Goal: Task Accomplishment & Management: Manage account settings

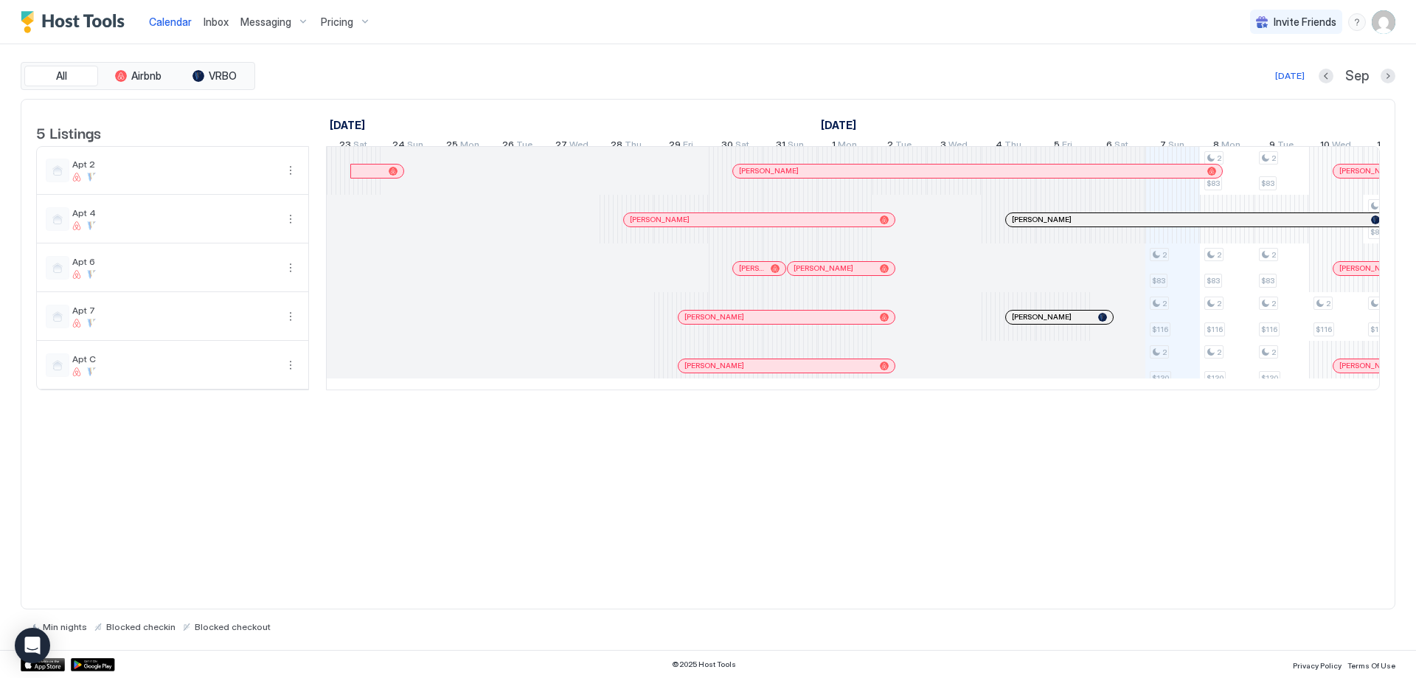
scroll to position [0, 820]
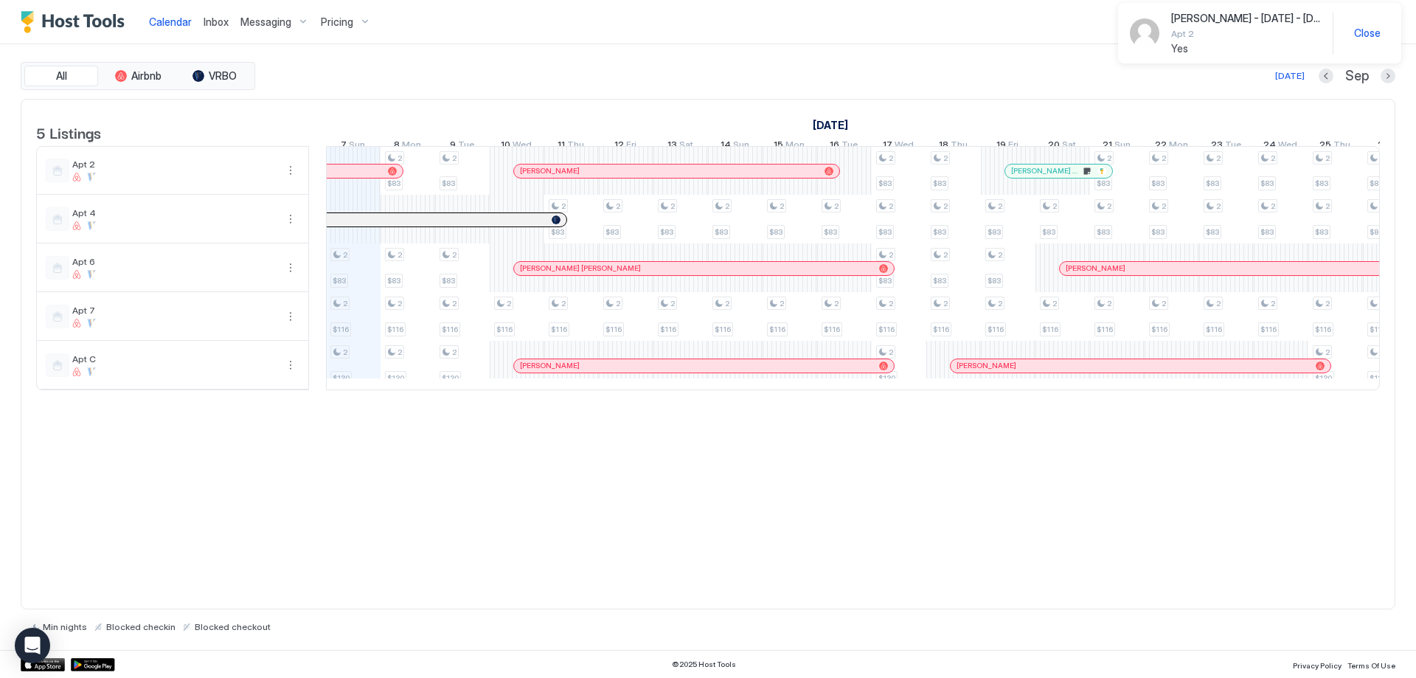
click at [1035, 178] on div "[PERSON_NAME] Class" at bounding box center [1059, 171] width 107 height 13
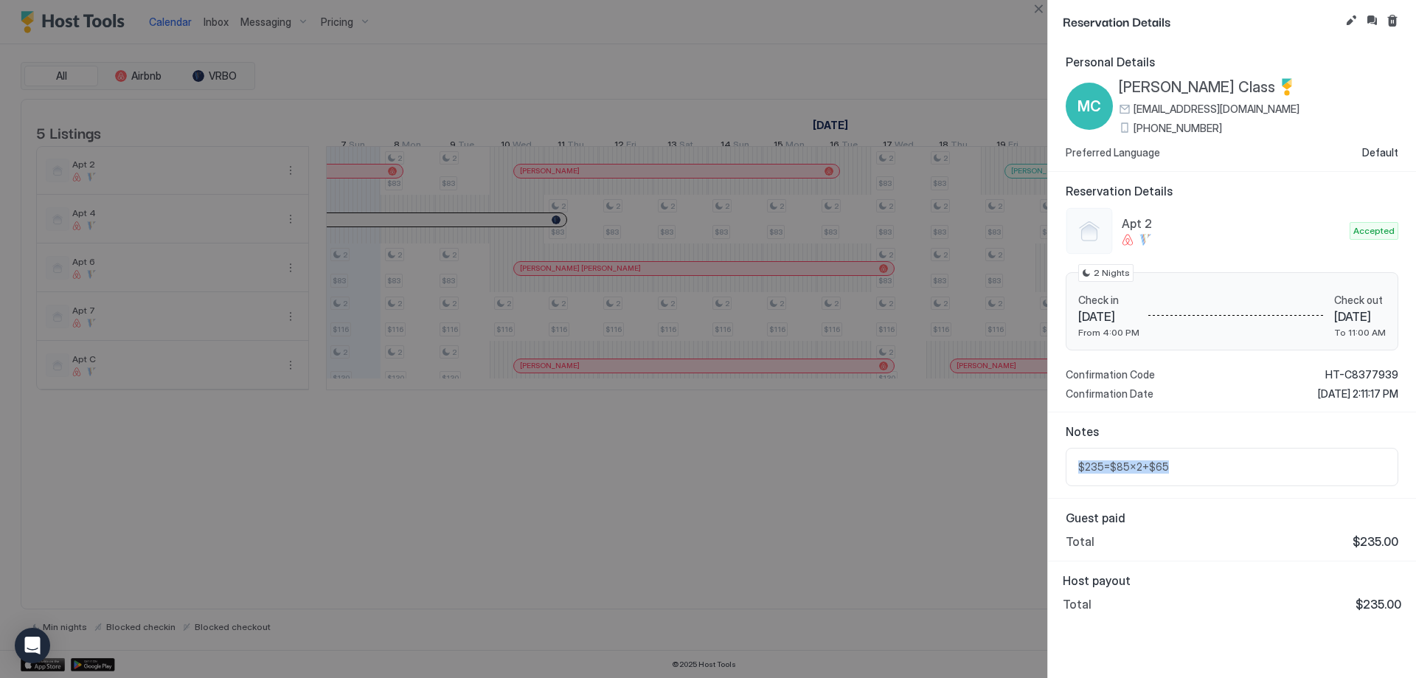
drag, startPoint x: 1226, startPoint y: 463, endPoint x: 1063, endPoint y: 469, distance: 163.1
click at [1063, 469] on div "Notes $235=$85x2+$65" at bounding box center [1232, 455] width 368 height 86
copy span "$235=$85x2+$65"
click at [979, 481] on div at bounding box center [708, 339] width 1416 height 678
click at [1031, 13] on button "Close" at bounding box center [1039, 9] width 18 height 18
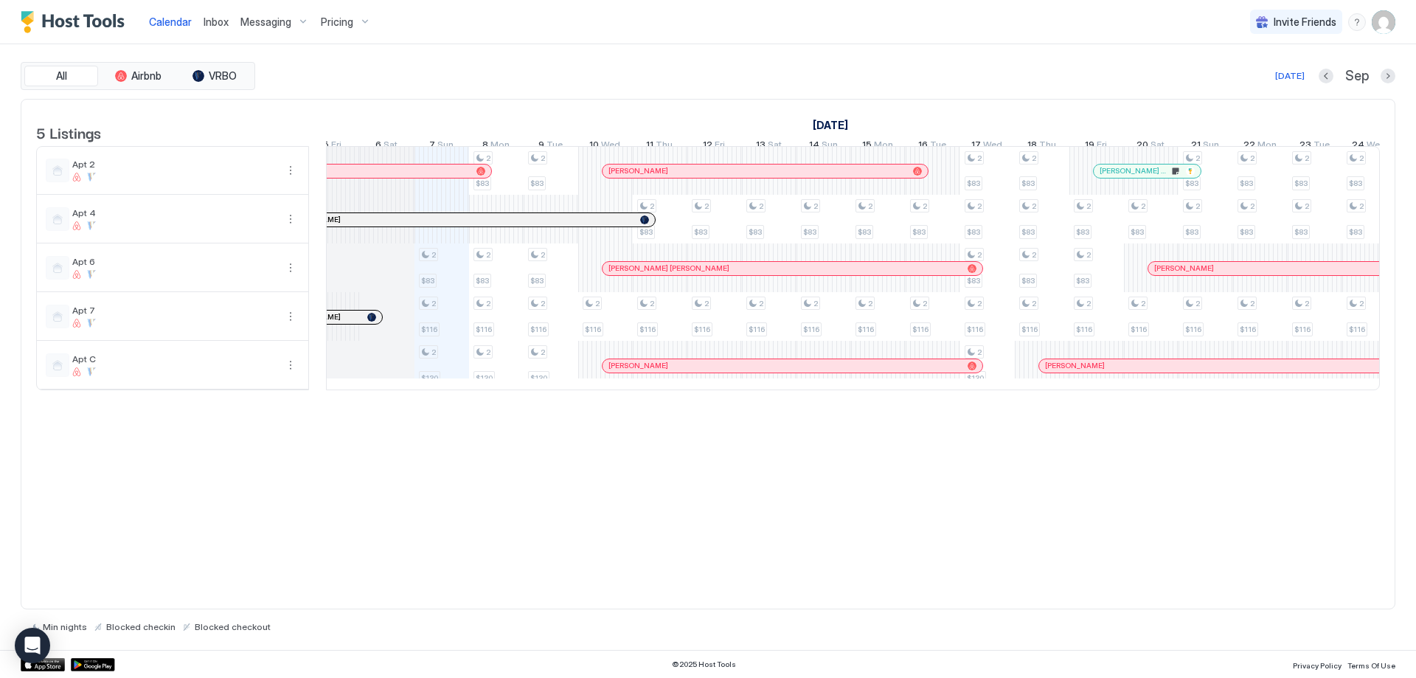
scroll to position [0, 0]
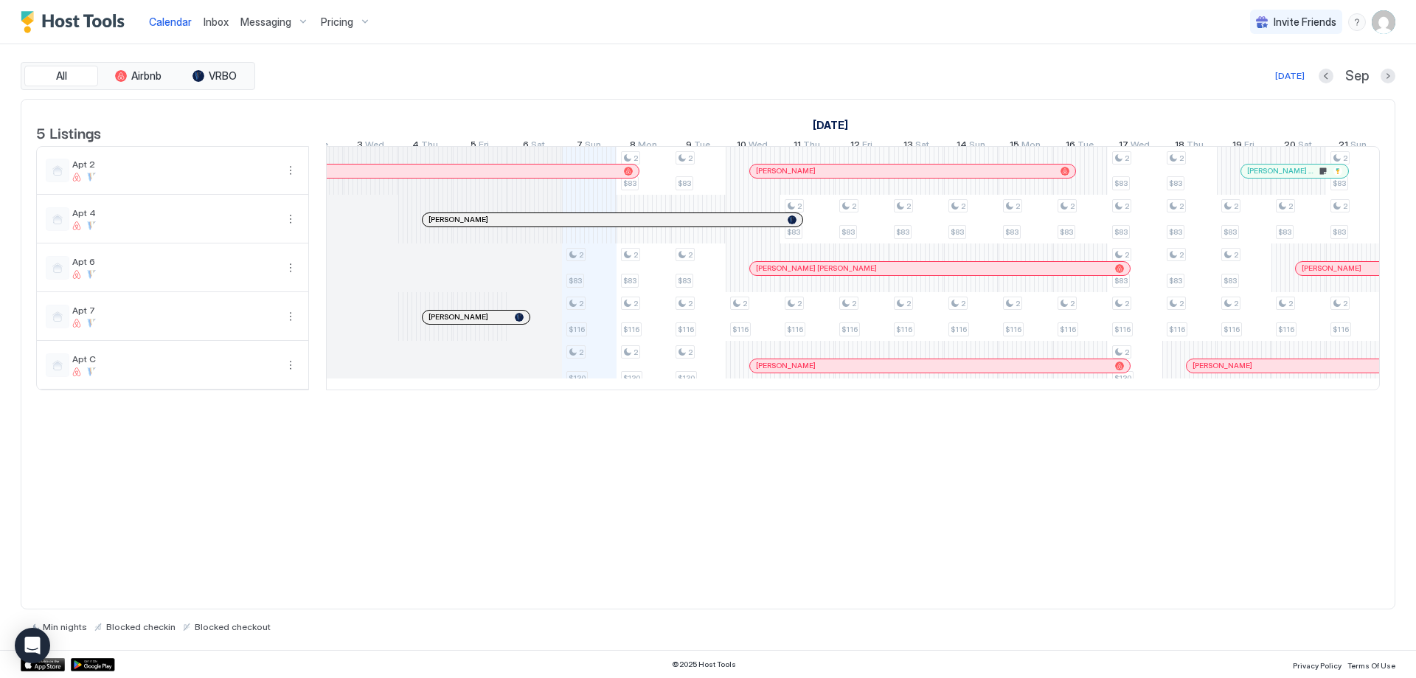
click at [532, 226] on div at bounding box center [532, 220] width 12 height 12
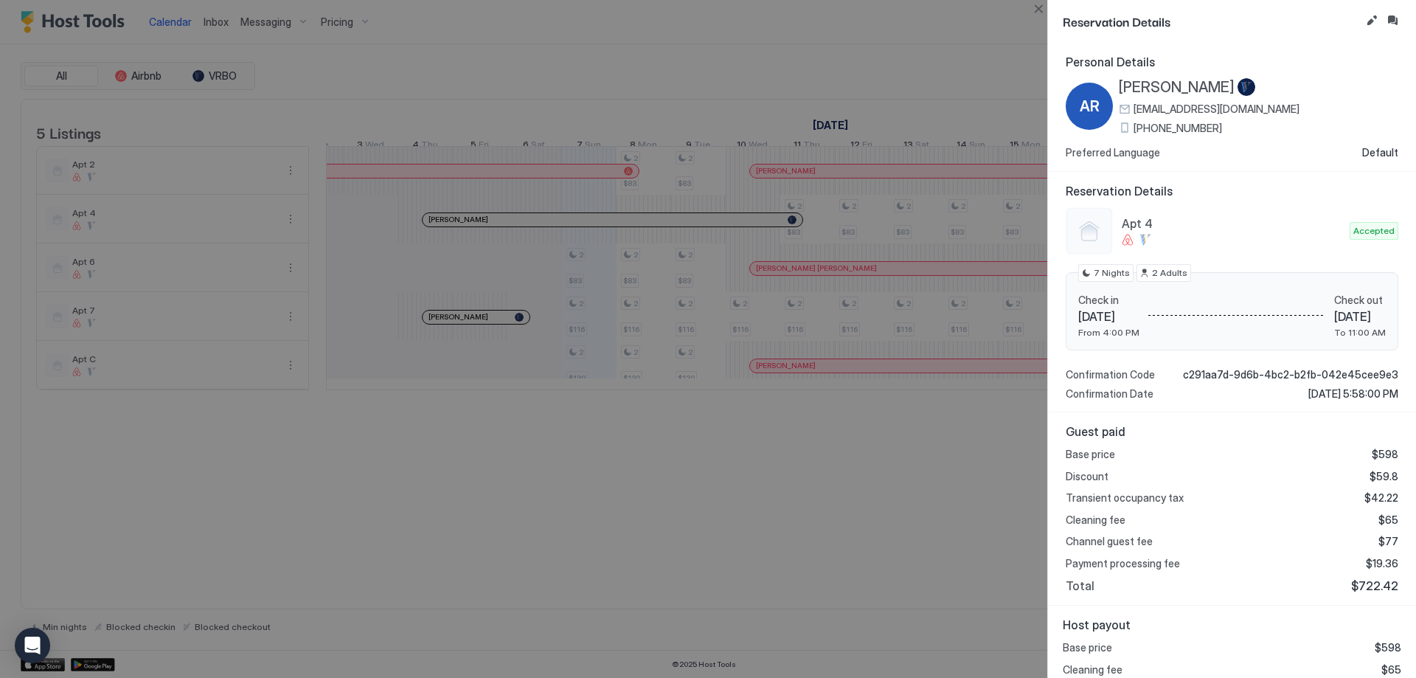
scroll to position [55, 0]
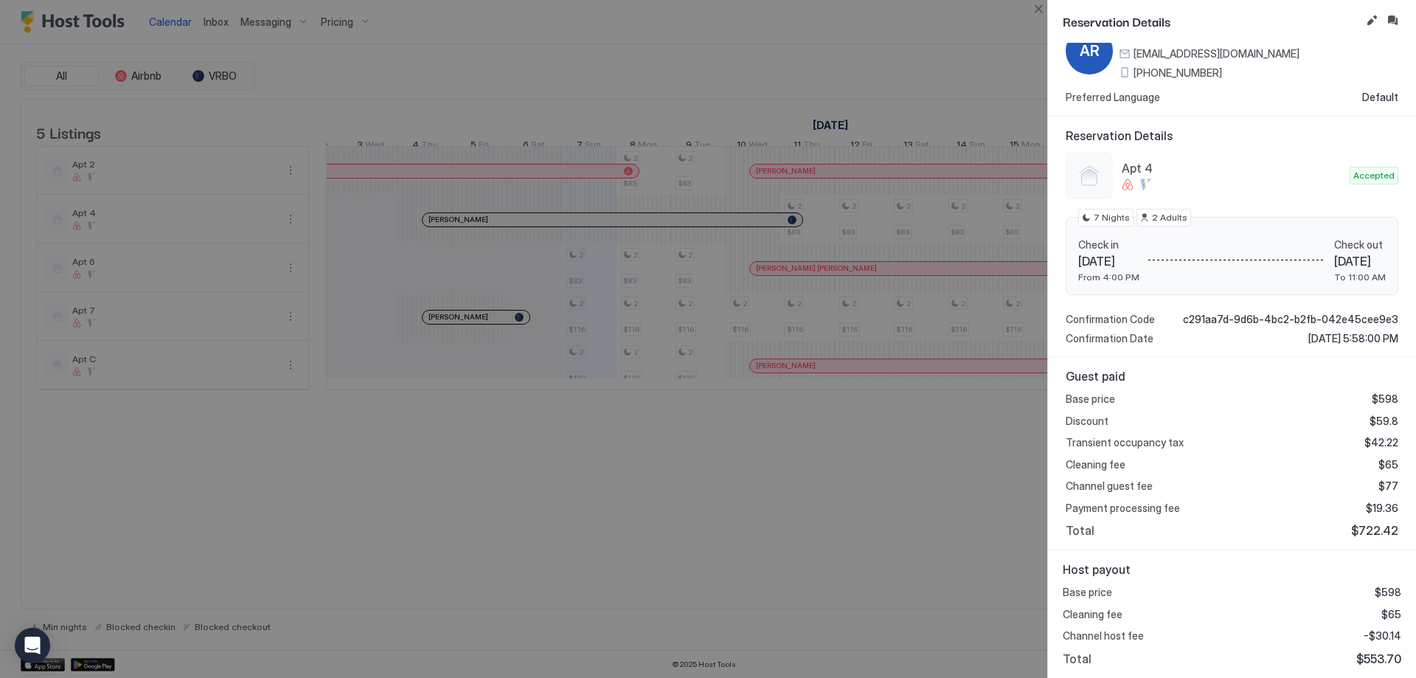
click at [682, 511] on div at bounding box center [708, 339] width 1416 height 678
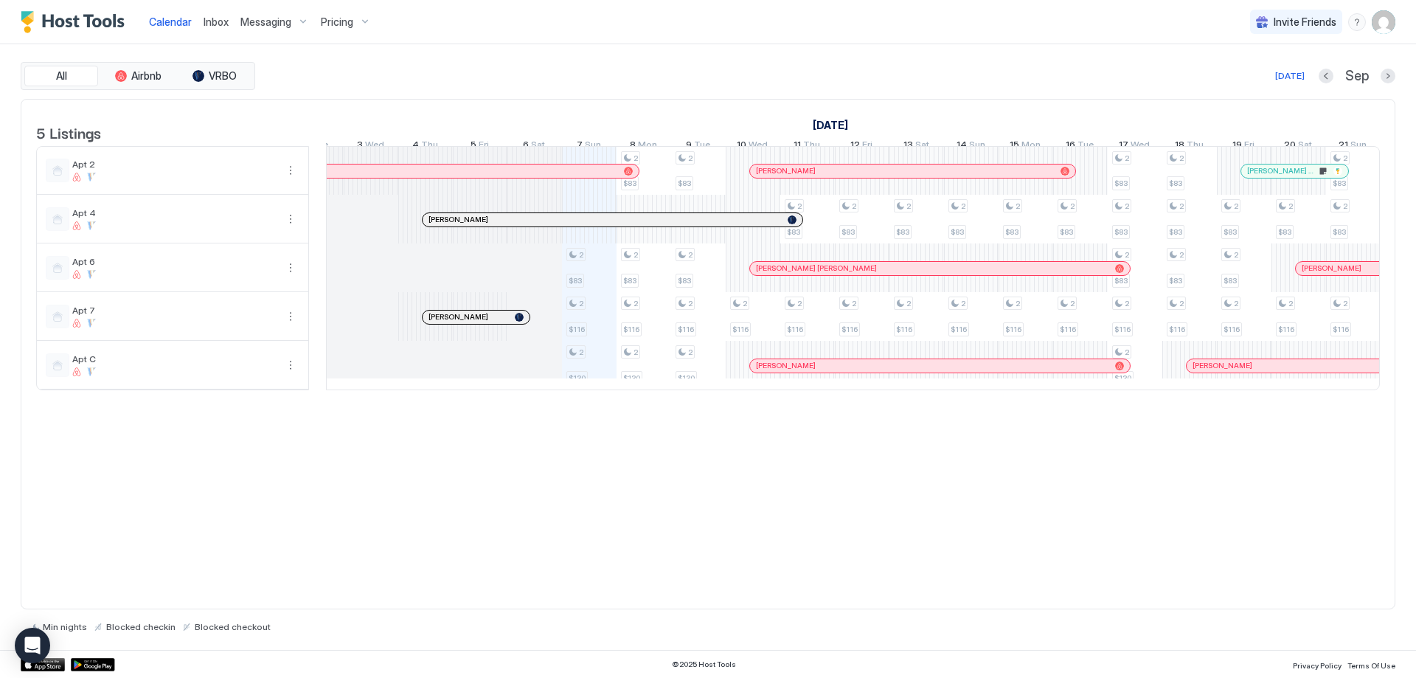
click at [457, 323] on div at bounding box center [457, 317] width 12 height 12
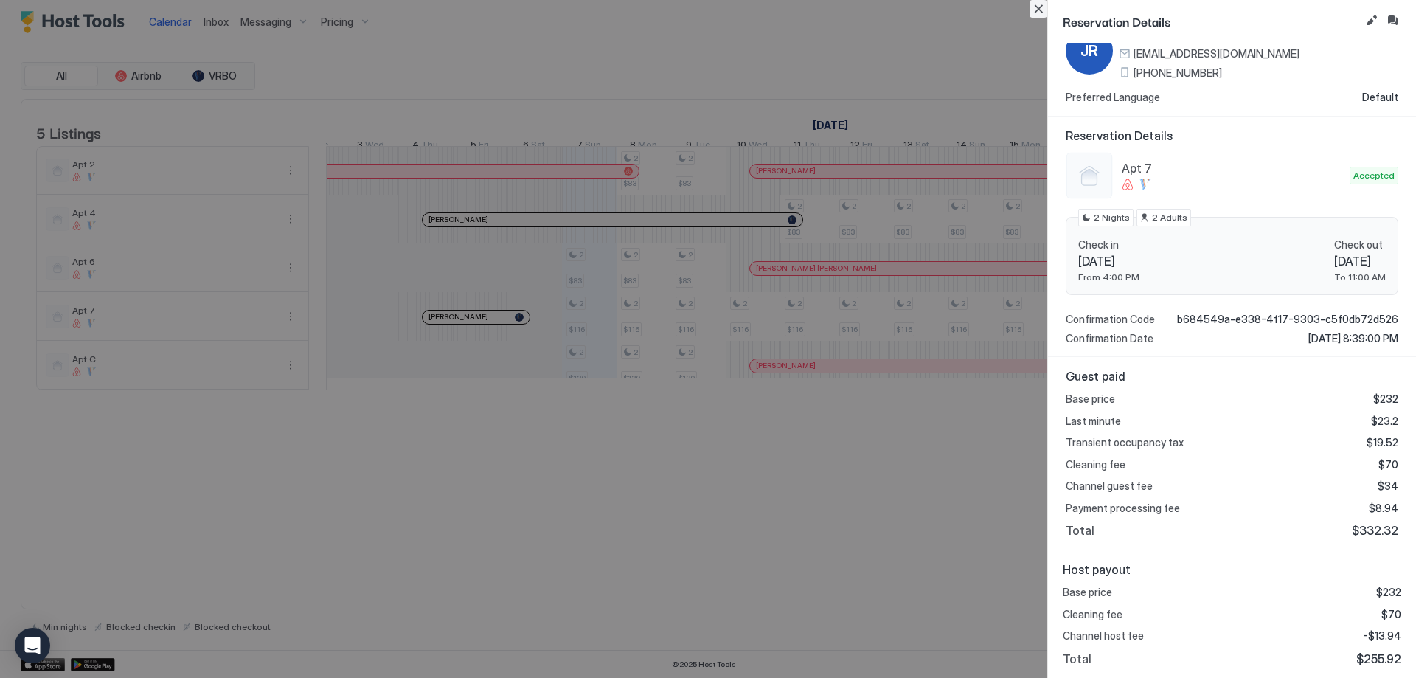
click at [1044, 10] on button "Close" at bounding box center [1039, 9] width 18 height 18
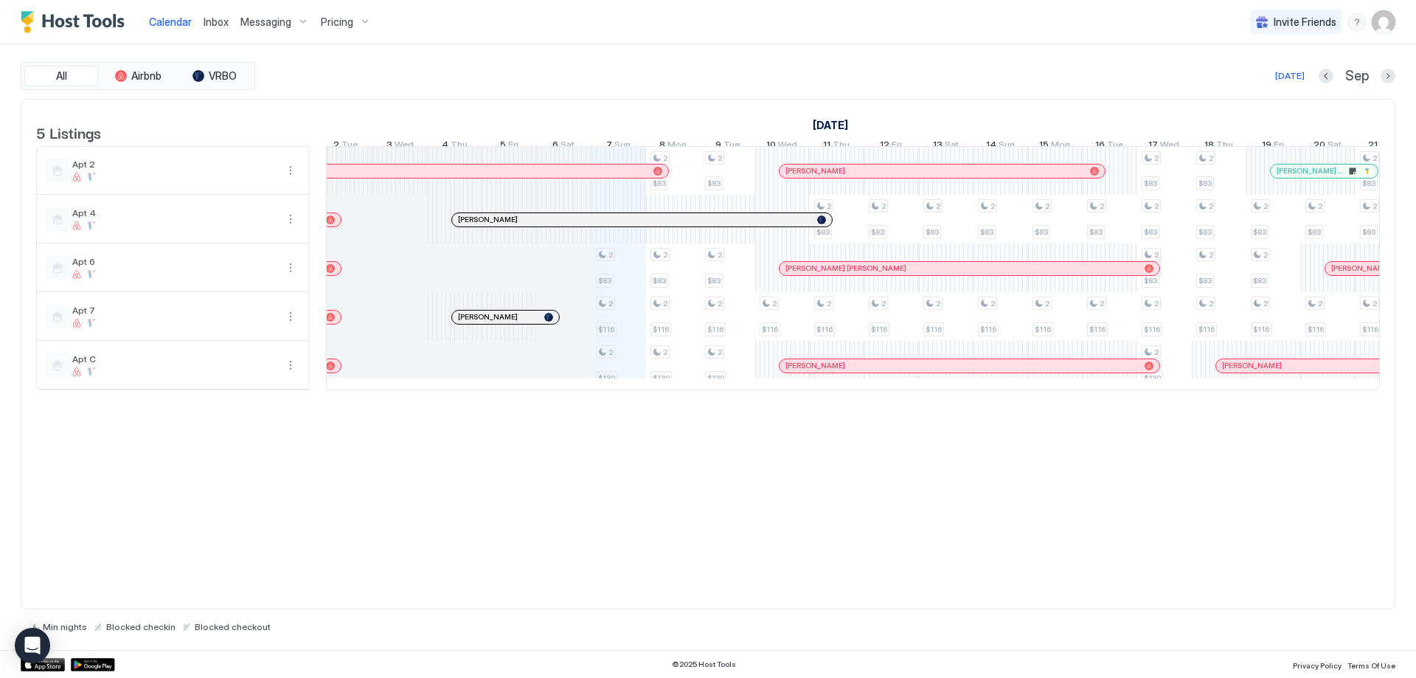
scroll to position [0, 525]
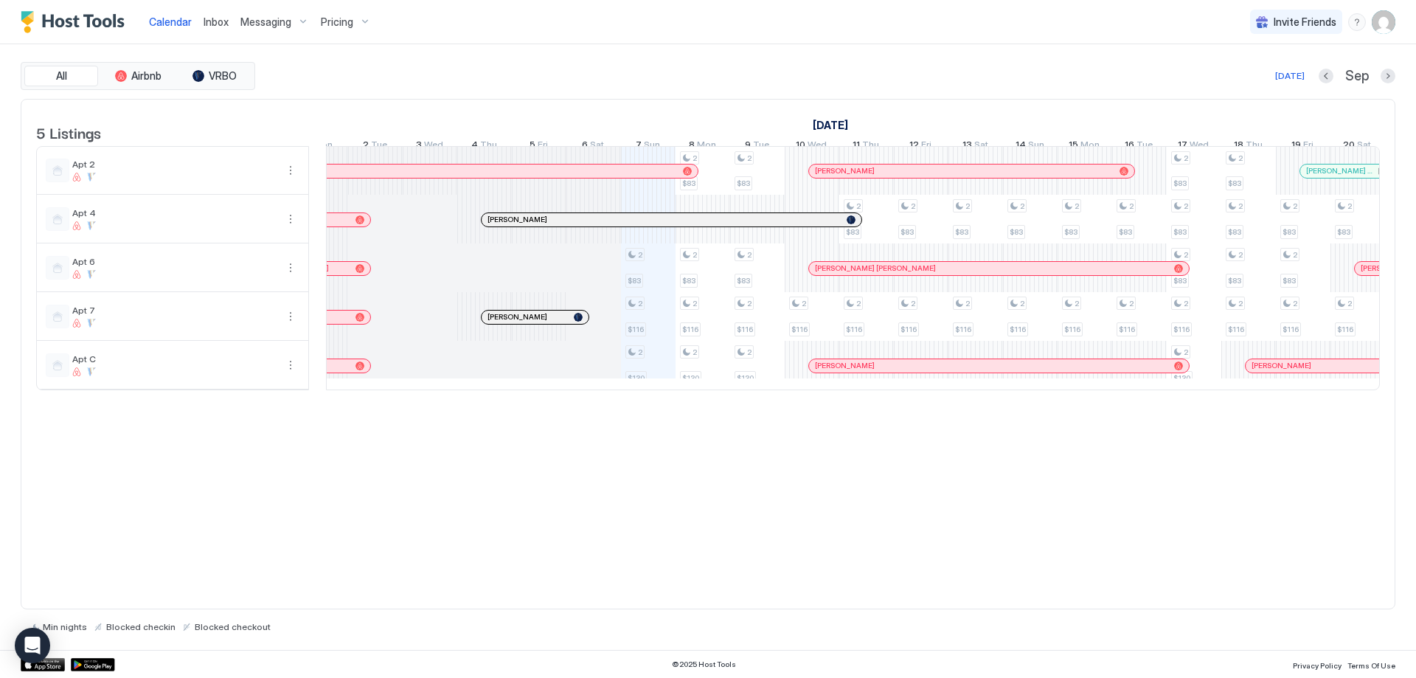
click at [567, 226] on div at bounding box center [567, 220] width 12 height 12
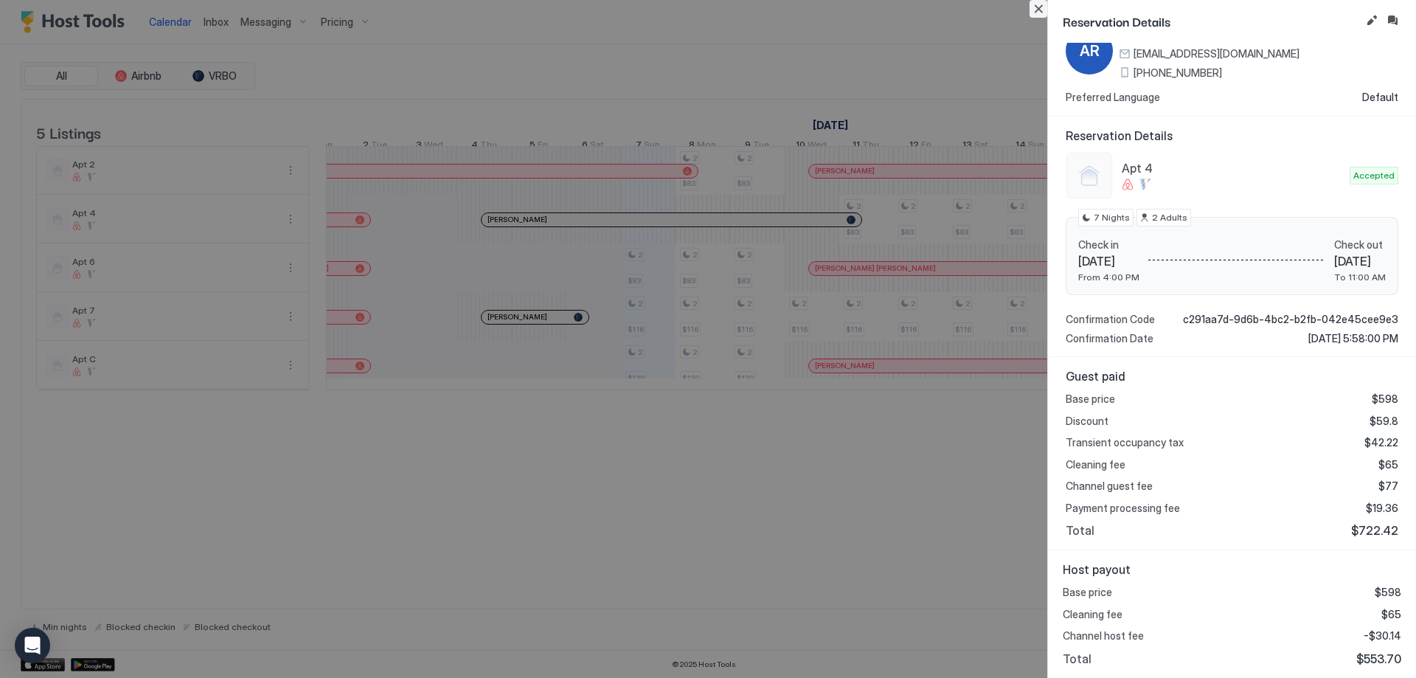
click at [1042, 6] on button "Close" at bounding box center [1039, 9] width 18 height 18
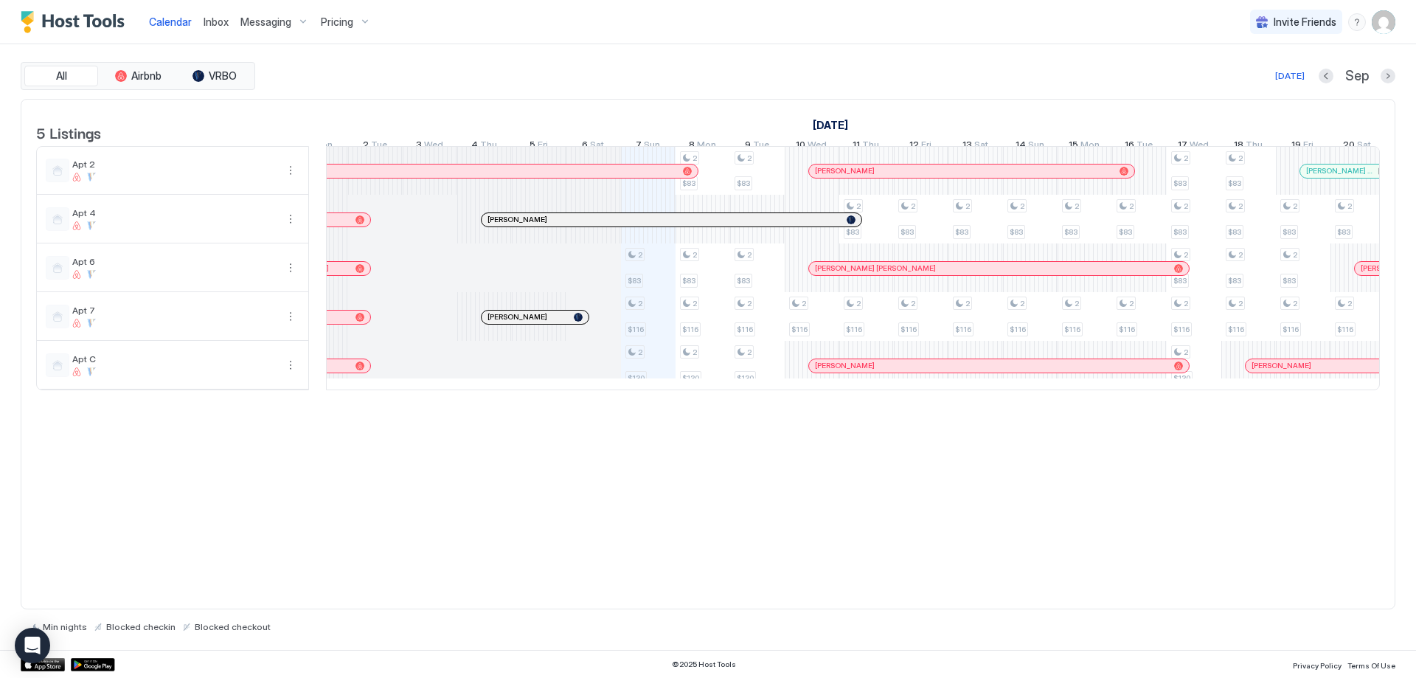
click at [226, 25] on span "Inbox" at bounding box center [216, 21] width 25 height 13
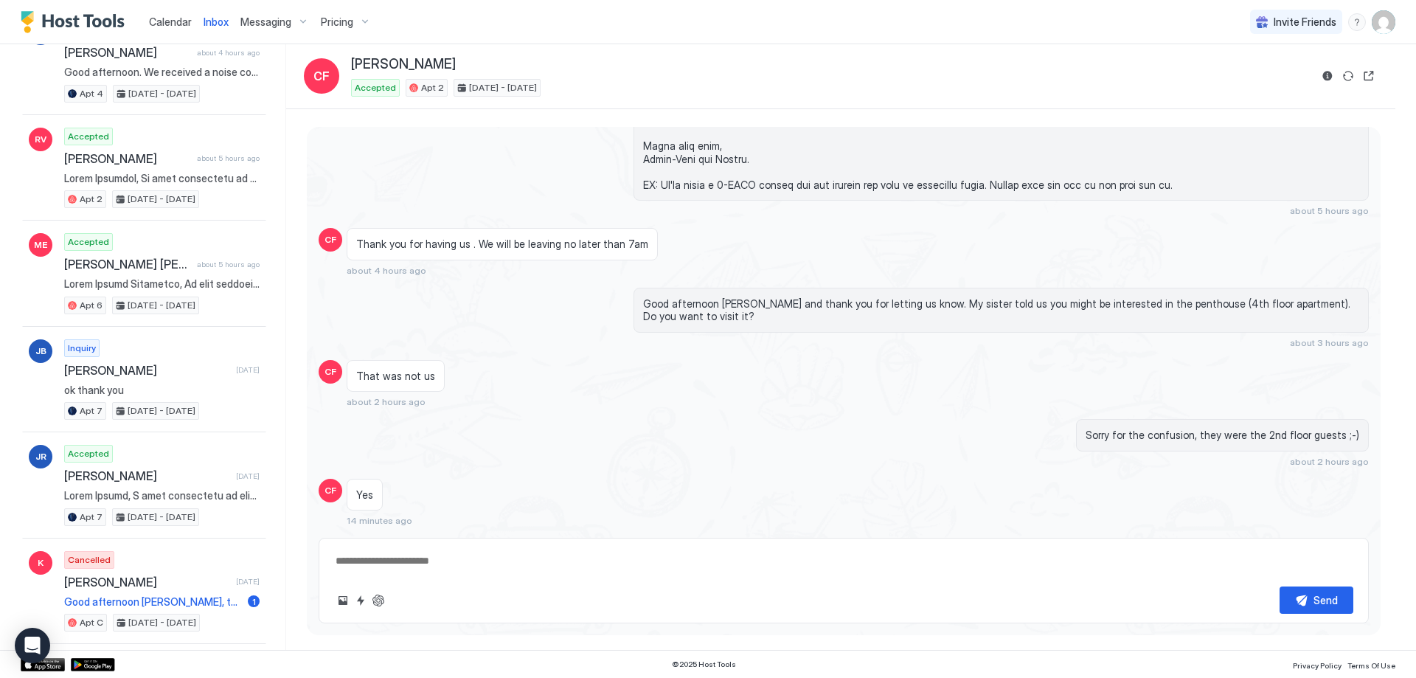
scroll to position [516, 0]
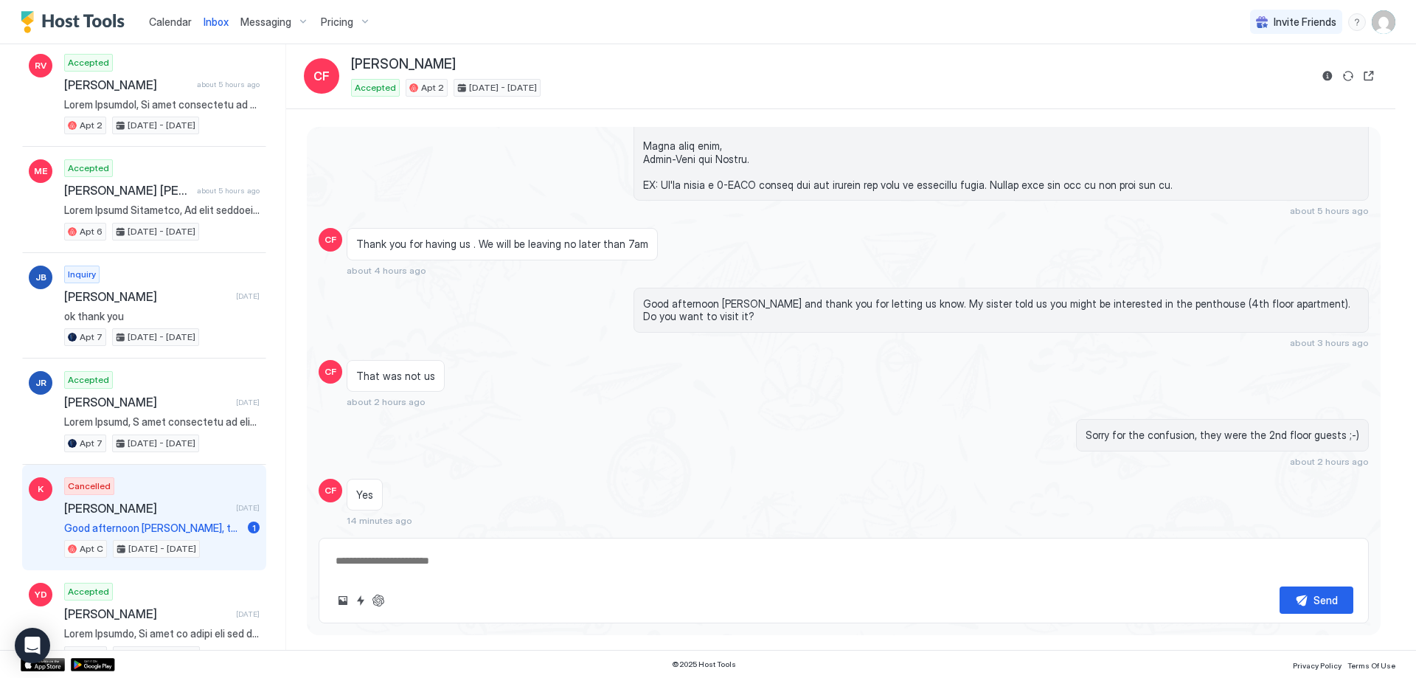
click at [180, 488] on div "Cancelled [PERSON_NAME] [DATE] Good afternoon [PERSON_NAME], thank you for your…" at bounding box center [161, 517] width 195 height 81
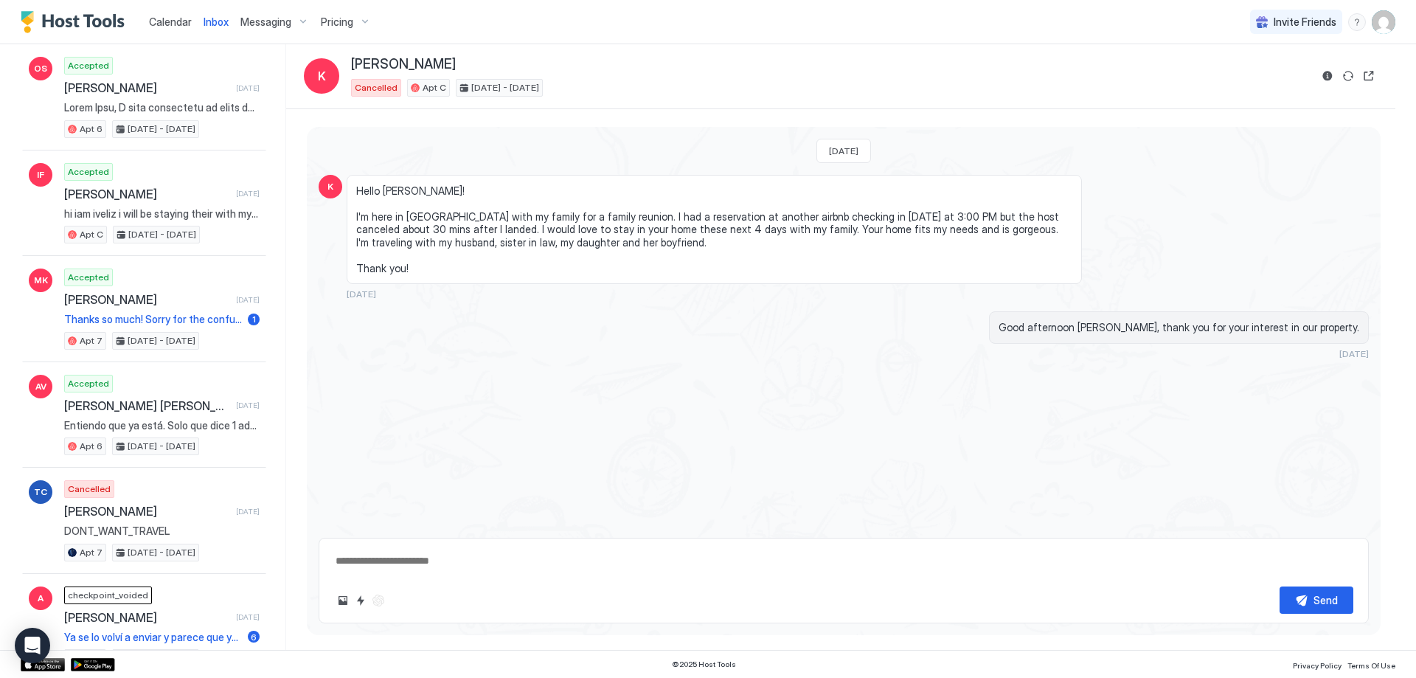
scroll to position [1328, 0]
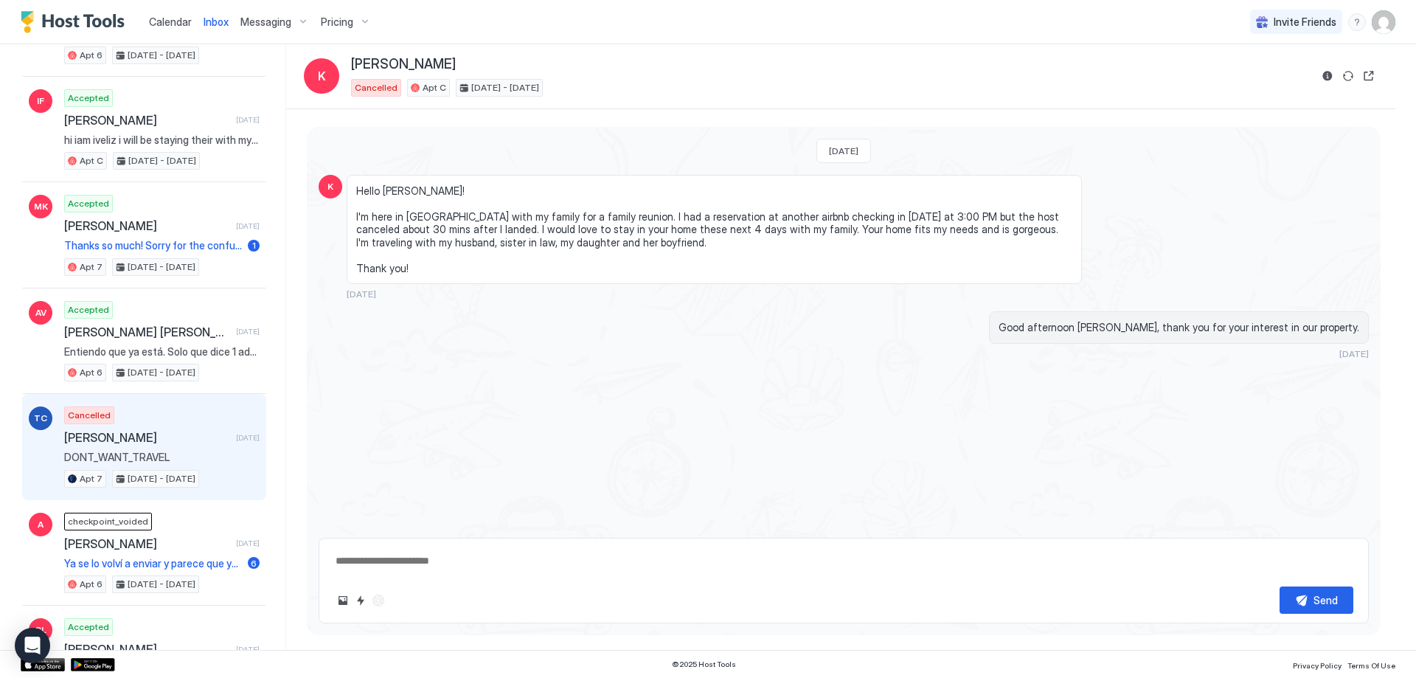
click at [188, 436] on span "[PERSON_NAME]" at bounding box center [147, 437] width 166 height 15
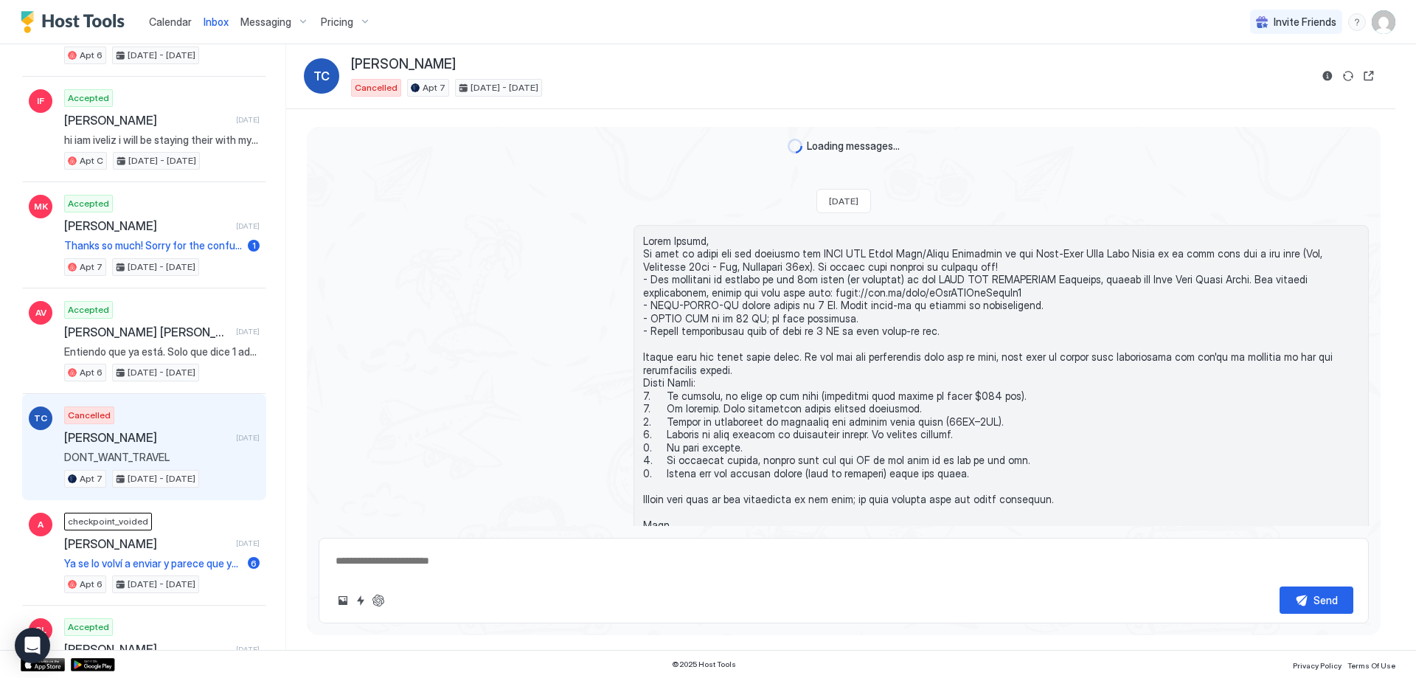
scroll to position [391, 0]
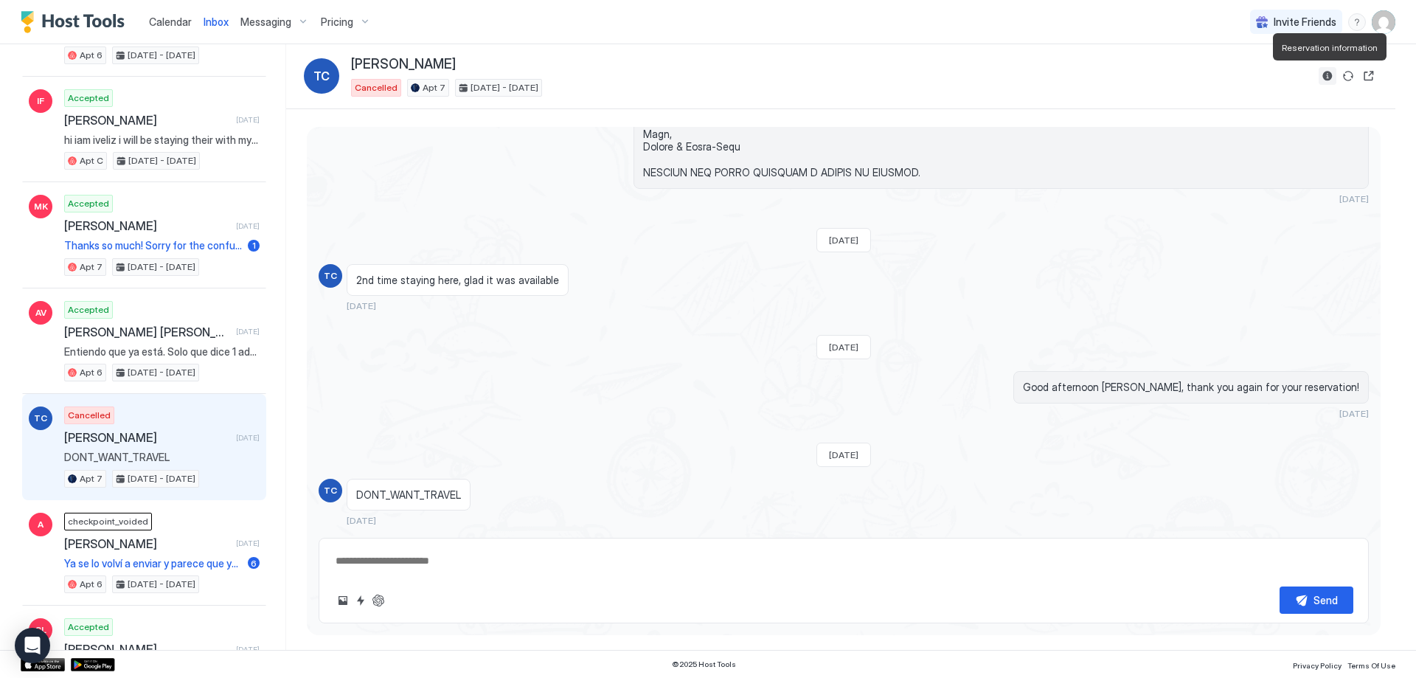
click at [1324, 80] on button "Reservation information" at bounding box center [1328, 76] width 18 height 18
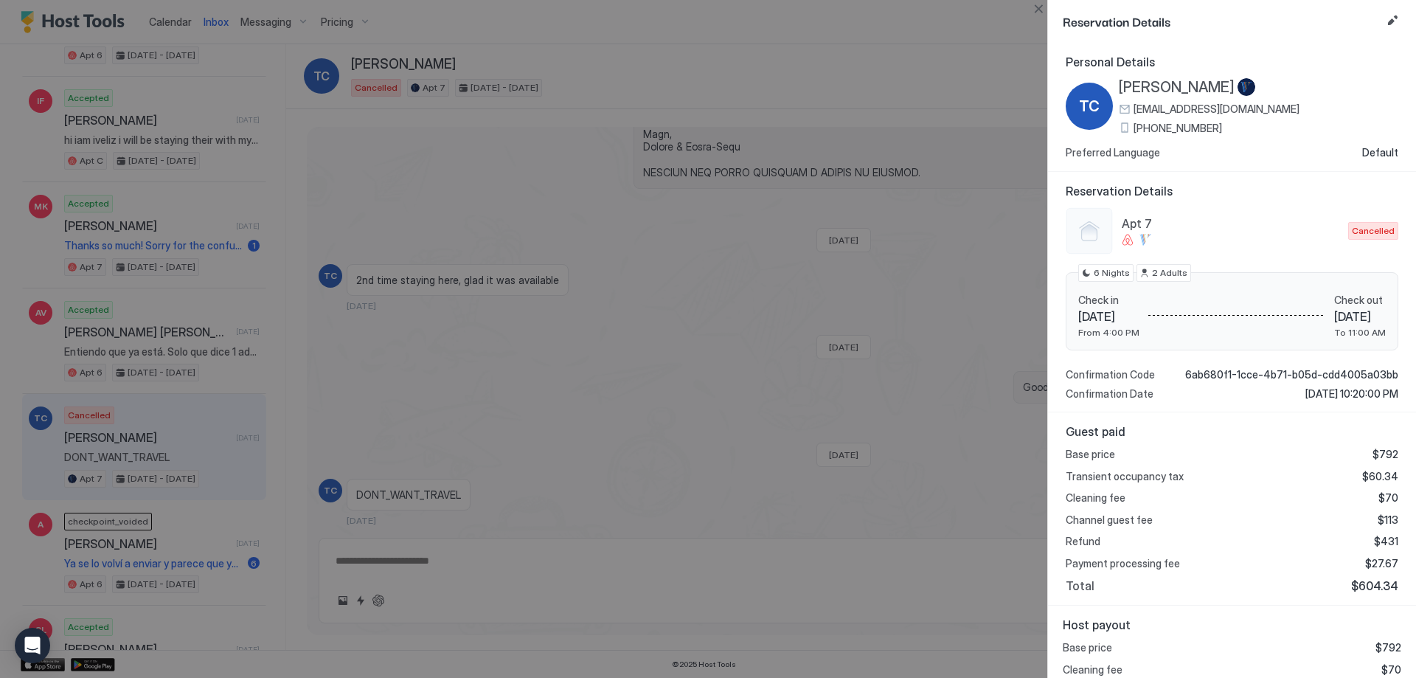
scroll to position [55, 0]
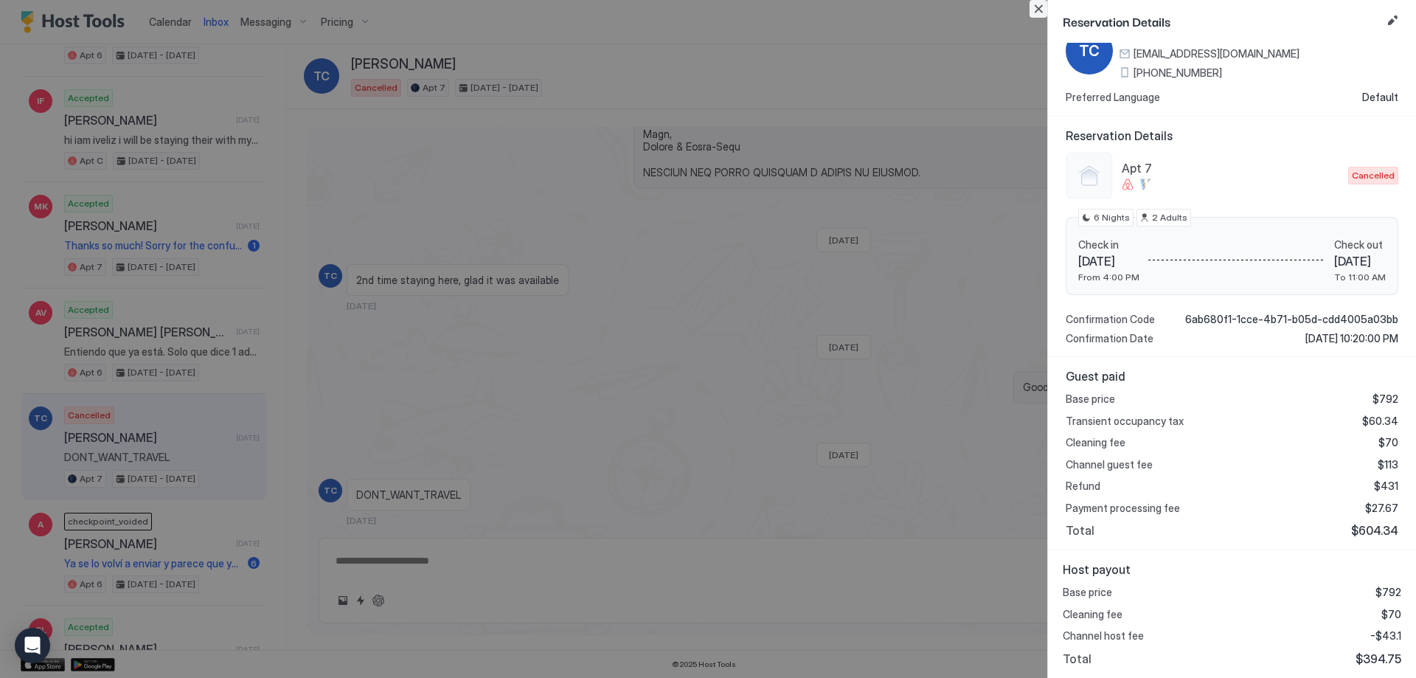
click at [1042, 9] on button "Close" at bounding box center [1039, 9] width 18 height 18
